Goal: Information Seeking & Learning: Learn about a topic

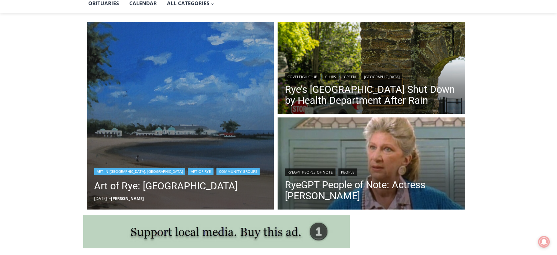
scroll to position [183, 0]
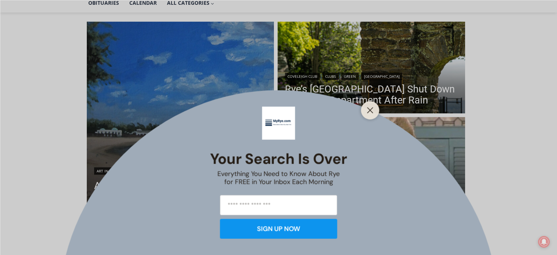
click at [260, 205] on input "email" at bounding box center [278, 204] width 117 height 20
type input "**********"
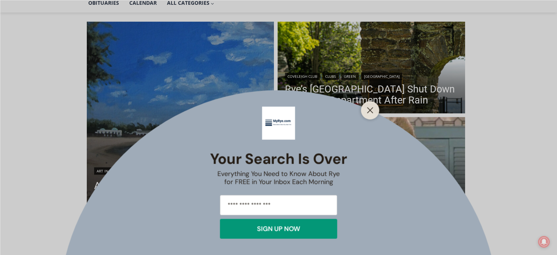
click at [272, 228] on div "SIGN UP NOW" at bounding box center [278, 228] width 43 height 7
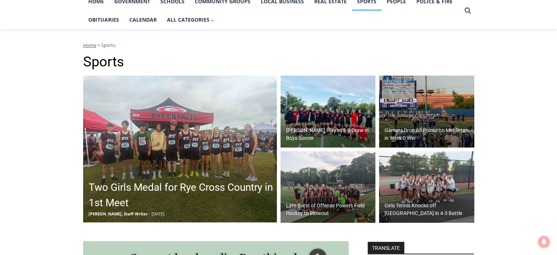
scroll to position [183, 0]
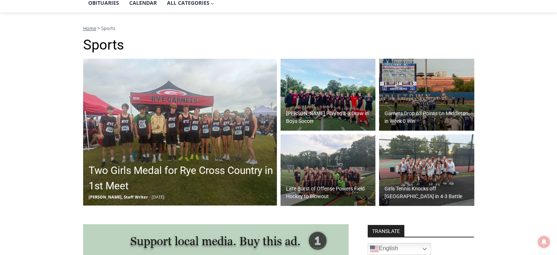
click at [400, 115] on h2 "Garnets Drop 63 Points on Middleton in Week 0 Win" at bounding box center [429, 116] width 88 height 15
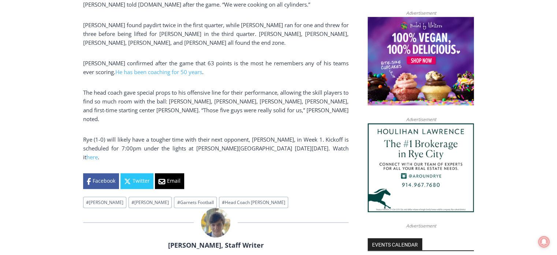
scroll to position [608, 0]
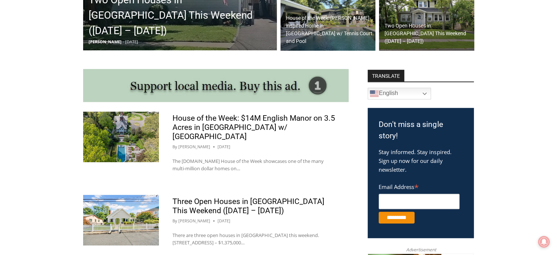
scroll to position [353, 0]
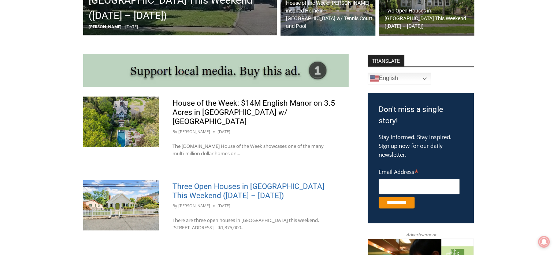
click at [208, 182] on link "Three Open Houses in Rye This Weekend (August 16 – 17)" at bounding box center [248, 191] width 152 height 18
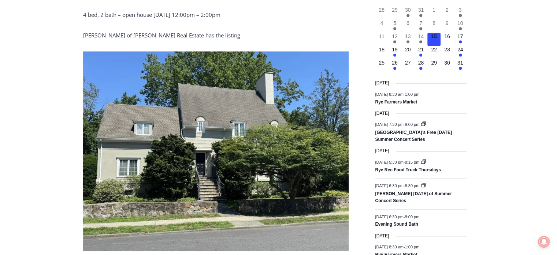
scroll to position [864, 0]
